Goal: Find specific page/section: Find specific page/section

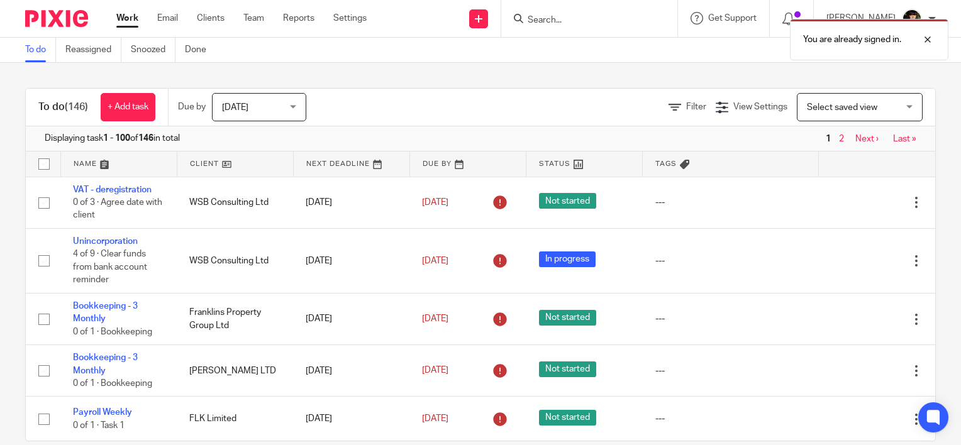
click at [565, 20] on div "You are already signed in." at bounding box center [714, 37] width 468 height 48
drag, startPoint x: 565, startPoint y: 20, endPoint x: 582, endPoint y: 23, distance: 17.9
click at [582, 23] on div "You are already signed in." at bounding box center [714, 37] width 468 height 48
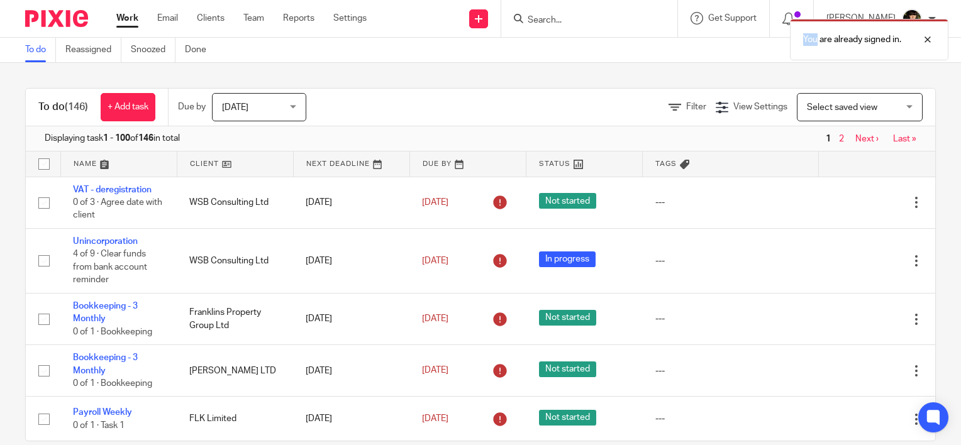
click at [721, 44] on div "You are already signed in." at bounding box center [714, 37] width 468 height 48
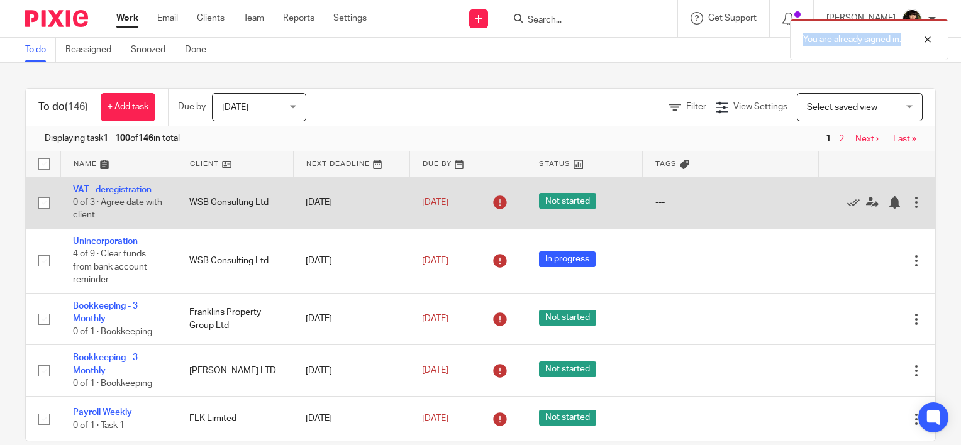
drag, startPoint x: 915, startPoint y: 21, endPoint x: 872, endPoint y: 181, distance: 165.3
click at [872, 181] on body "Work Email Clients Team Reports Settings Work Email Clients Team Reports Settin…" at bounding box center [480, 222] width 961 height 445
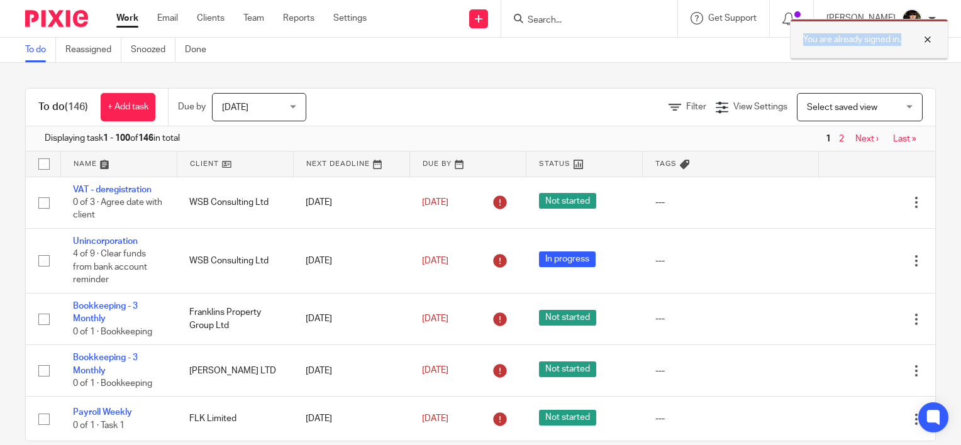
click at [927, 40] on div at bounding box center [918, 39] width 34 height 15
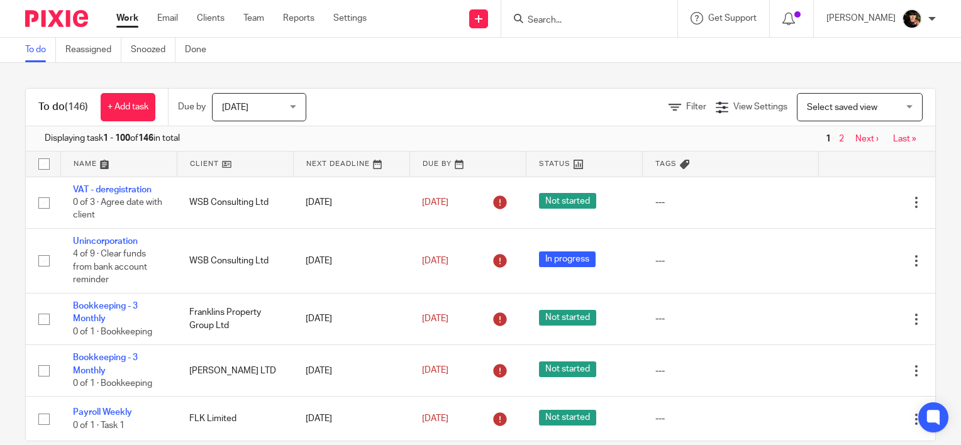
click at [579, 19] on input "Search" at bounding box center [582, 20] width 113 height 11
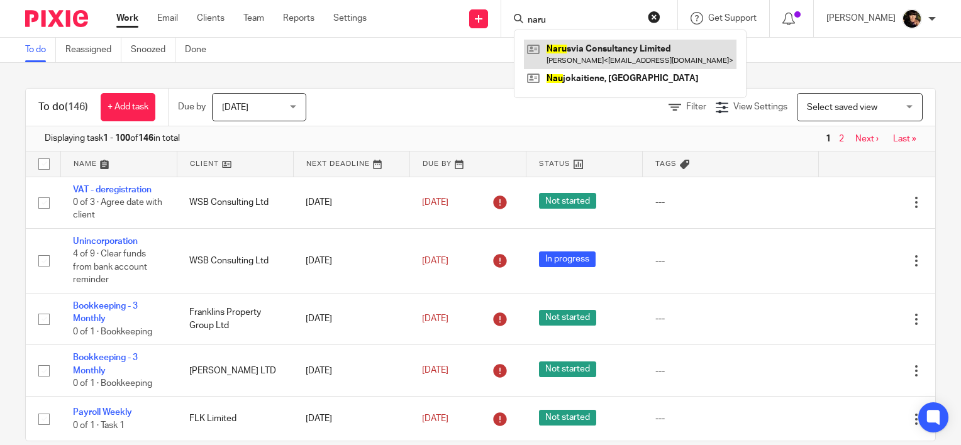
type input "naru"
click at [586, 50] on link at bounding box center [630, 54] width 213 height 29
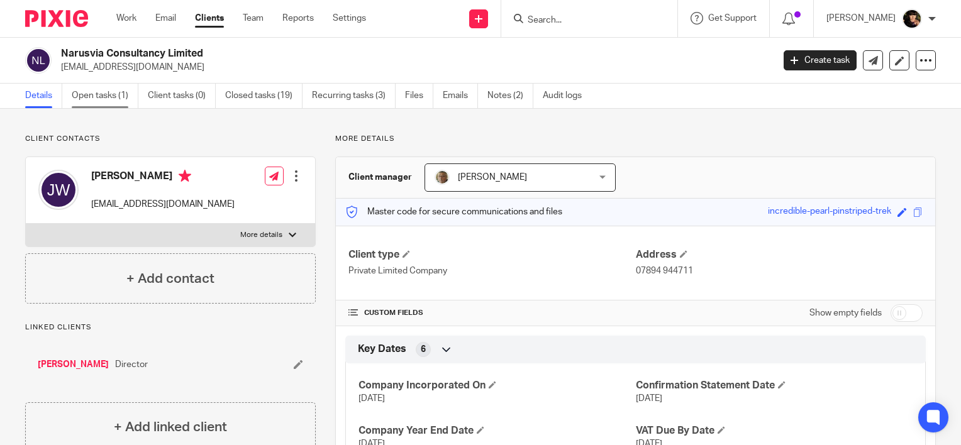
click at [90, 87] on link "Open tasks (1)" at bounding box center [105, 96] width 67 height 25
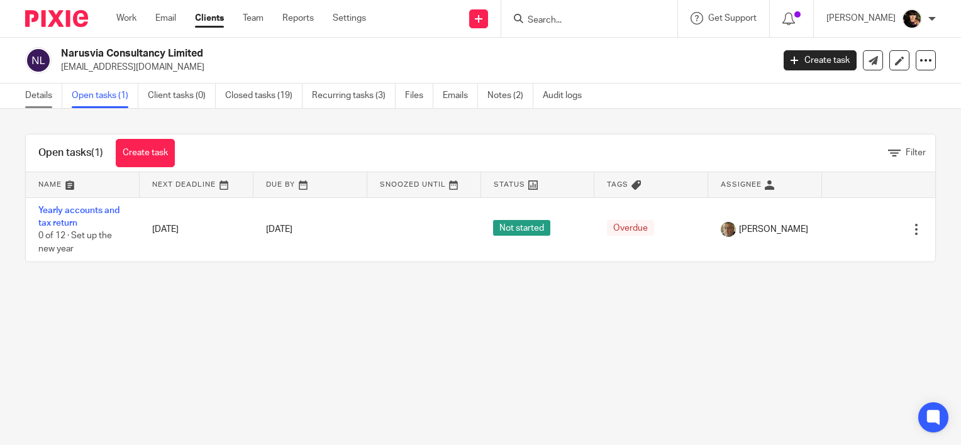
click at [33, 92] on link "Details" at bounding box center [43, 96] width 37 height 25
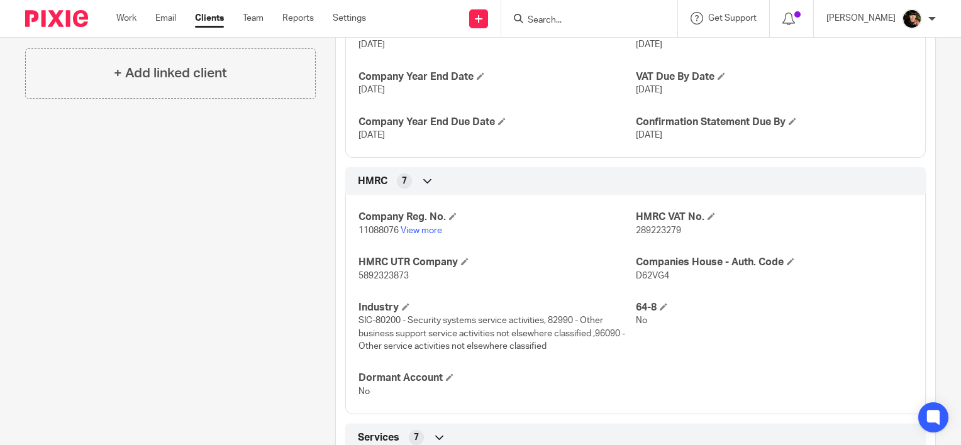
scroll to position [355, 0]
click at [411, 228] on link "View more" at bounding box center [422, 229] width 42 height 9
click at [606, 19] on input "Search" at bounding box center [582, 20] width 113 height 11
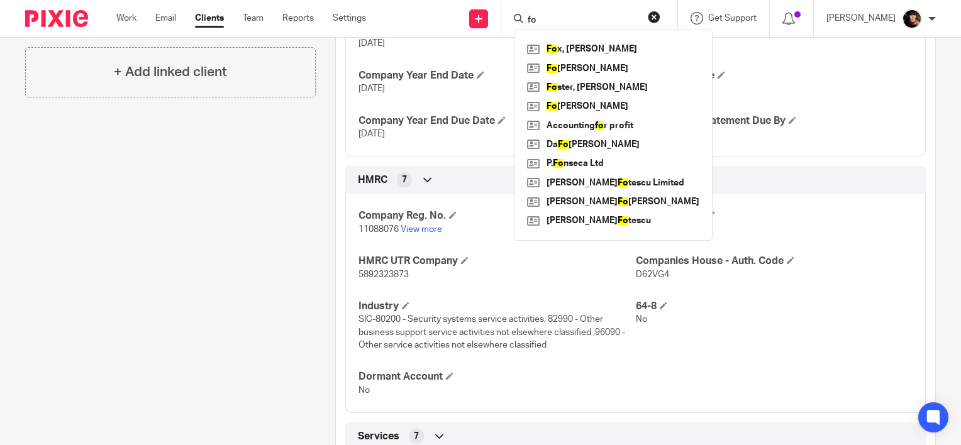
type input "f"
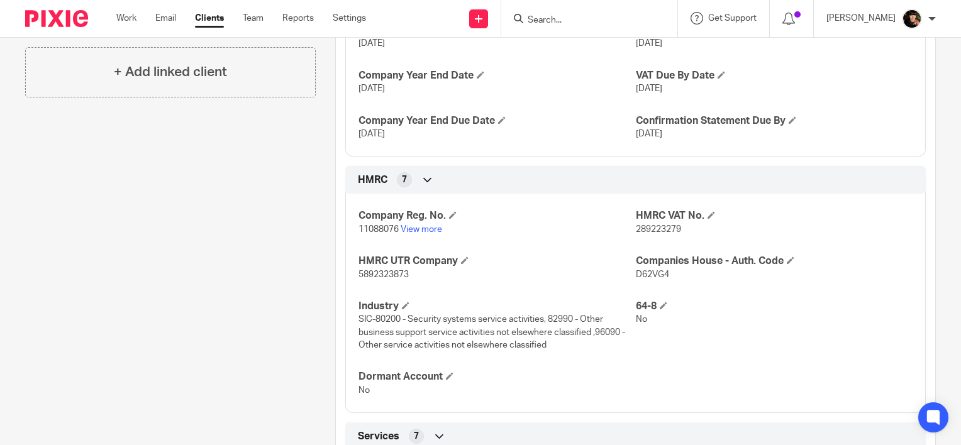
type input "f"
